Goal: Check status: Check status

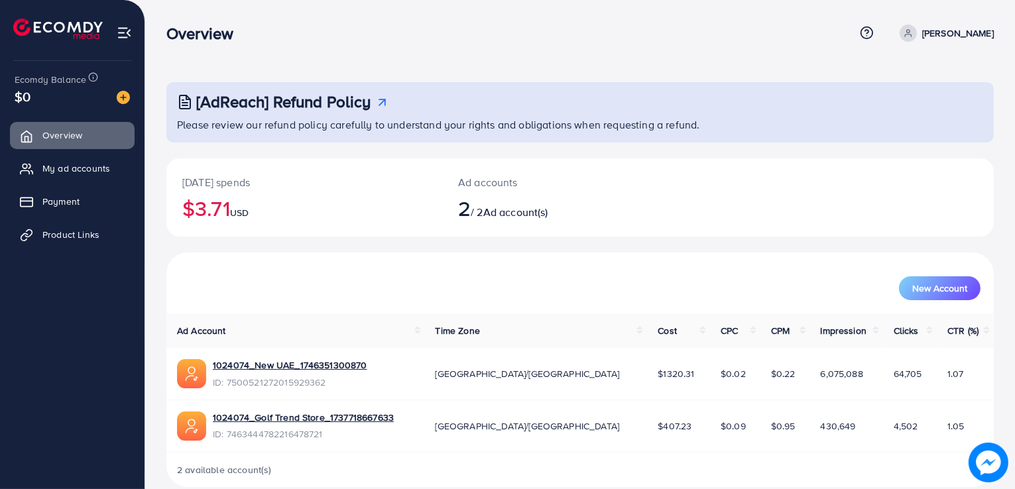
click at [298, 345] on th "Ad Account" at bounding box center [295, 331] width 259 height 34
click at [273, 369] on link "1024074_New UAE_1746351300870" at bounding box center [290, 365] width 154 height 13
click at [287, 369] on link "1024074_New UAE_1746351300870" at bounding box center [290, 365] width 154 height 13
click at [263, 364] on link "1024074_New UAE_1746351300870" at bounding box center [290, 365] width 154 height 13
